Goal: Task Accomplishment & Management: Use online tool/utility

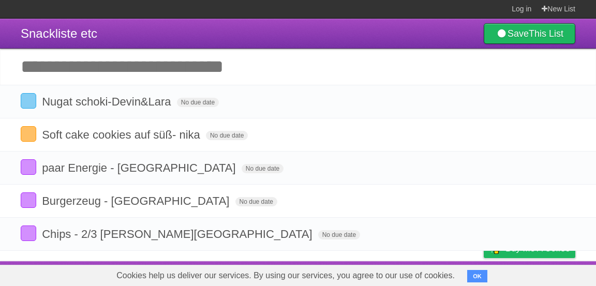
scroll to position [50, 0]
click at [468, 276] on button "OK" at bounding box center [477, 276] width 20 height 12
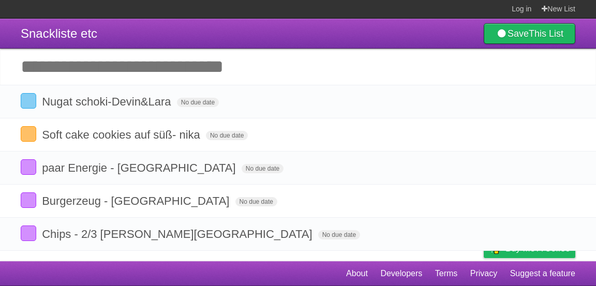
scroll to position [0, 0]
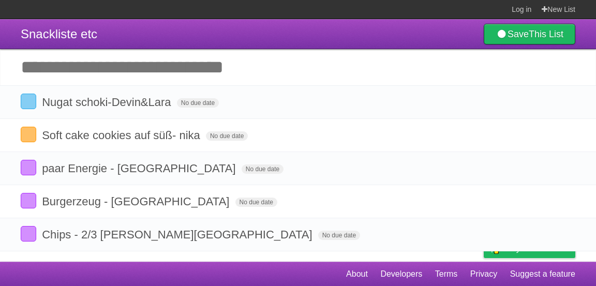
click at [44, 72] on input "Add another task" at bounding box center [298, 67] width 596 height 36
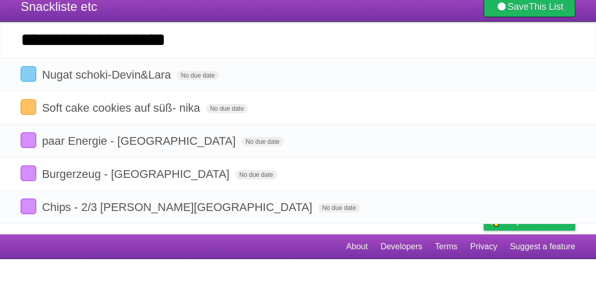
type input "**********"
click input "*********" at bounding box center [0, 0] width 0 height 0
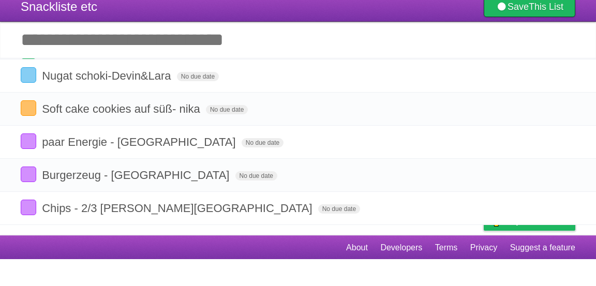
click at [549, 76] on input "Add another task" at bounding box center [298, 67] width 596 height 36
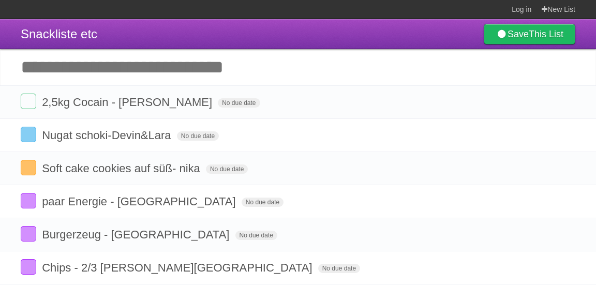
click at [30, 105] on label at bounding box center [29, 102] width 16 height 16
click at [33, 105] on label at bounding box center [29, 102] width 16 height 16
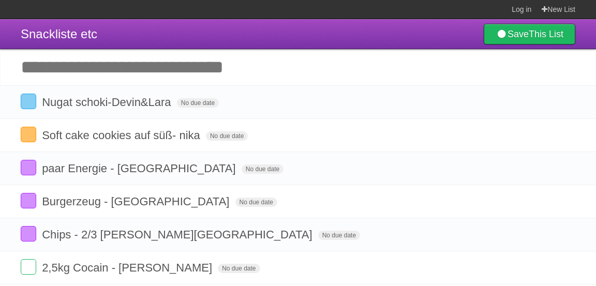
click at [549, 264] on icon "button" at bounding box center [544, 267] width 14 height 13
click at [473, 270] on label "Green" at bounding box center [470, 267] width 11 height 11
